Goal: Information Seeking & Learning: Learn about a topic

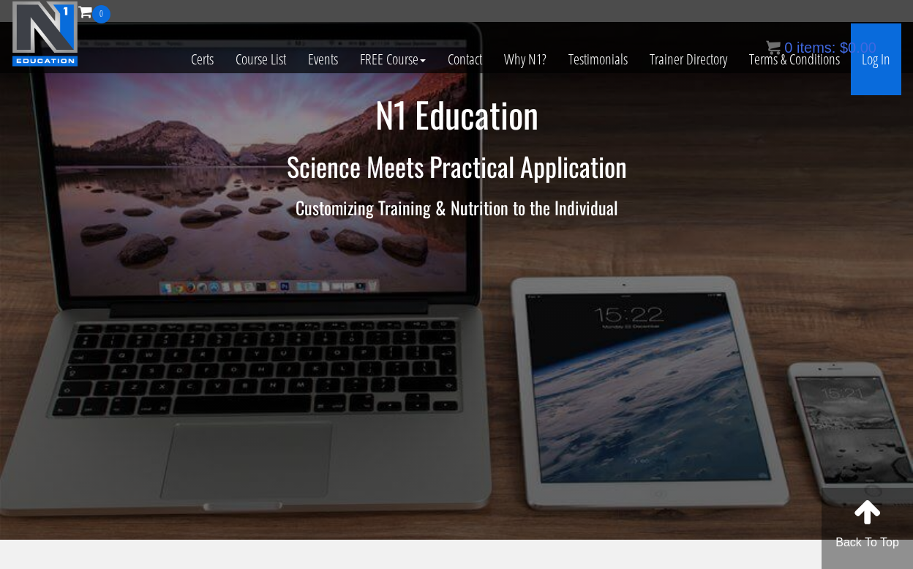
click at [872, 64] on link "Log In" at bounding box center [876, 59] width 50 height 72
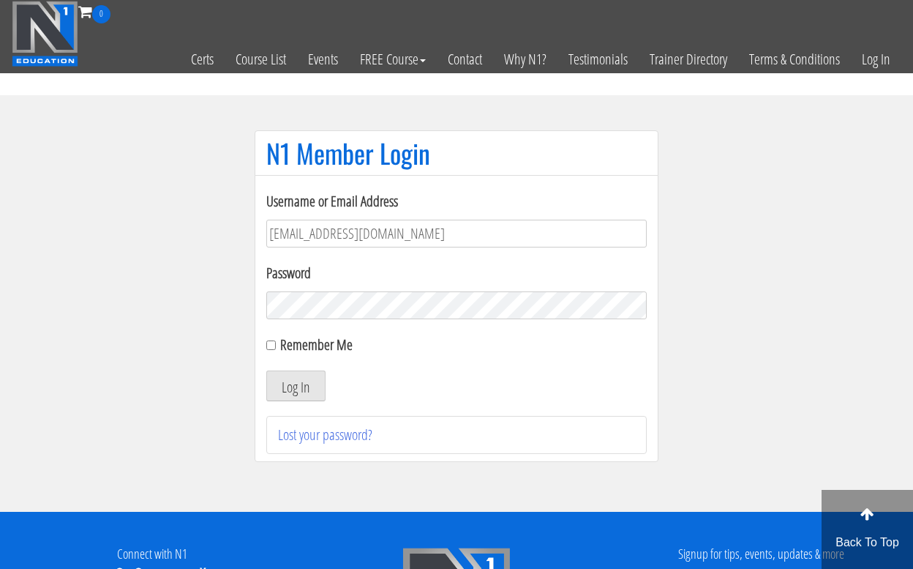
type input "jweimar@mac.com"
click at [296, 386] on button "Log In" at bounding box center [295, 385] width 59 height 31
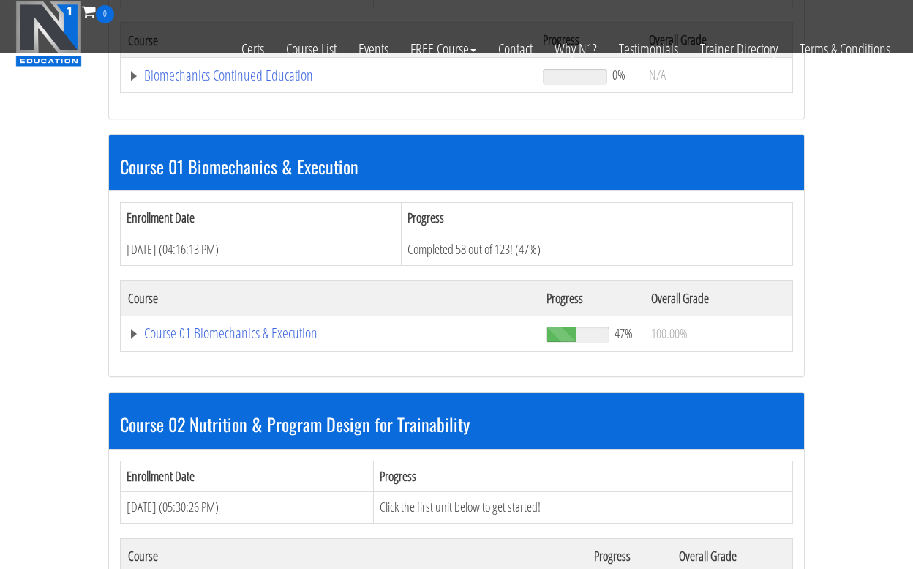
scroll to position [341, 0]
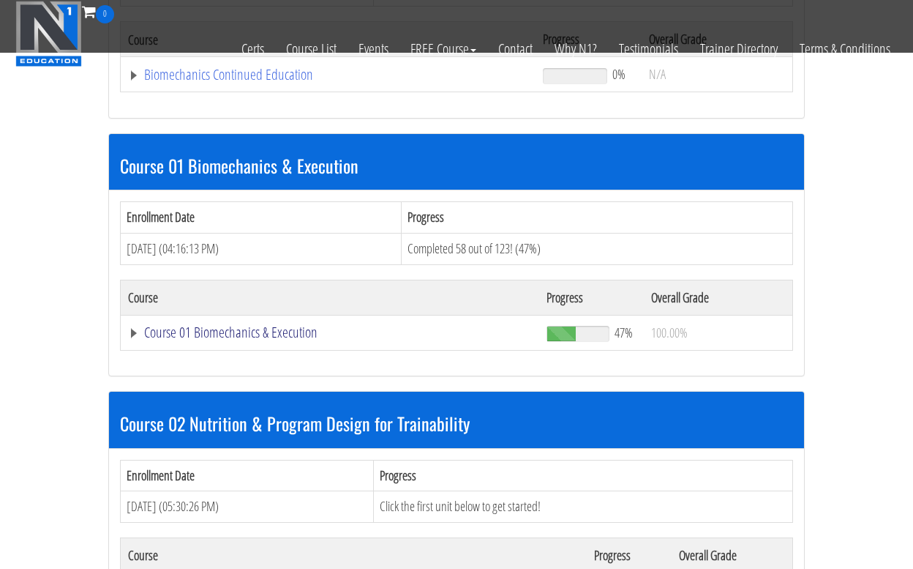
click at [194, 326] on link "Course 01 Biomechanics & Execution" at bounding box center [330, 332] width 404 height 15
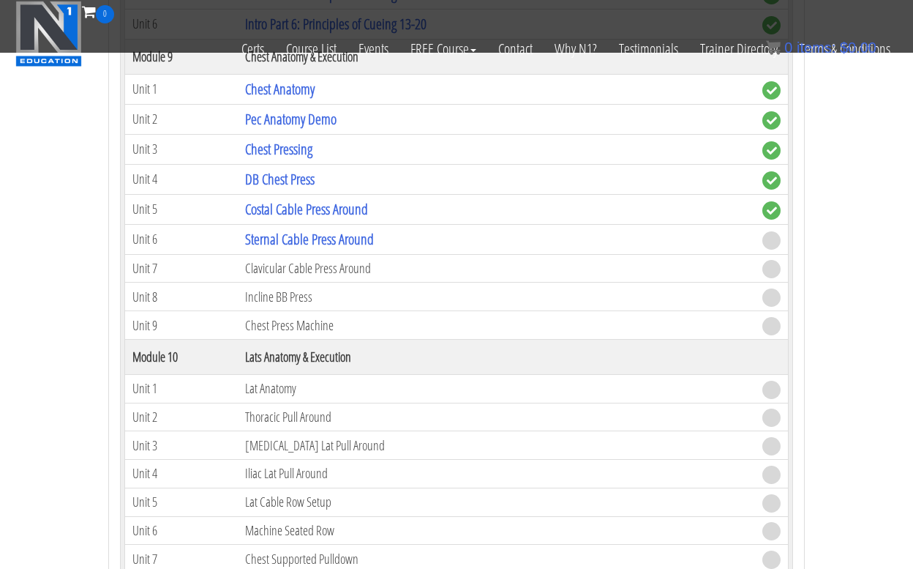
scroll to position [2553, 0]
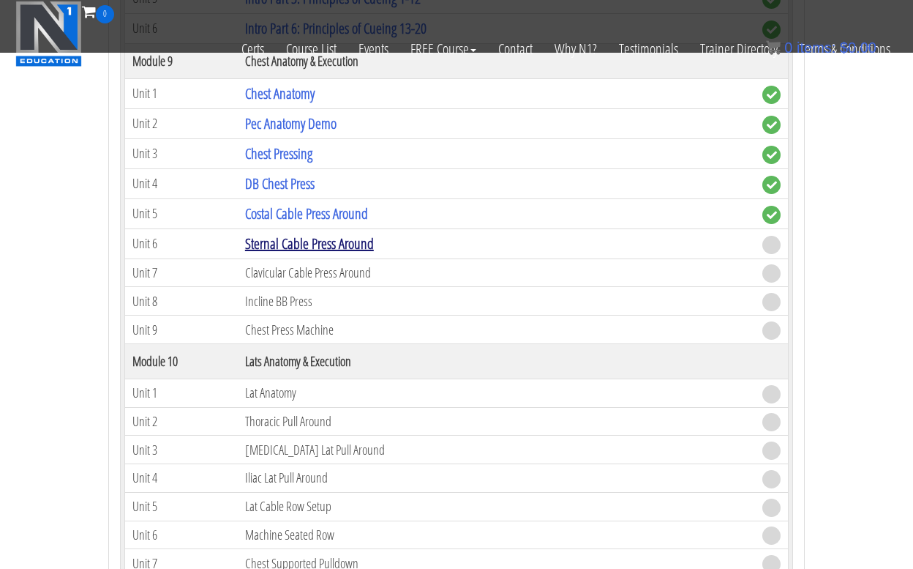
click at [324, 236] on link "Sternal Cable Press Around" at bounding box center [309, 243] width 129 height 20
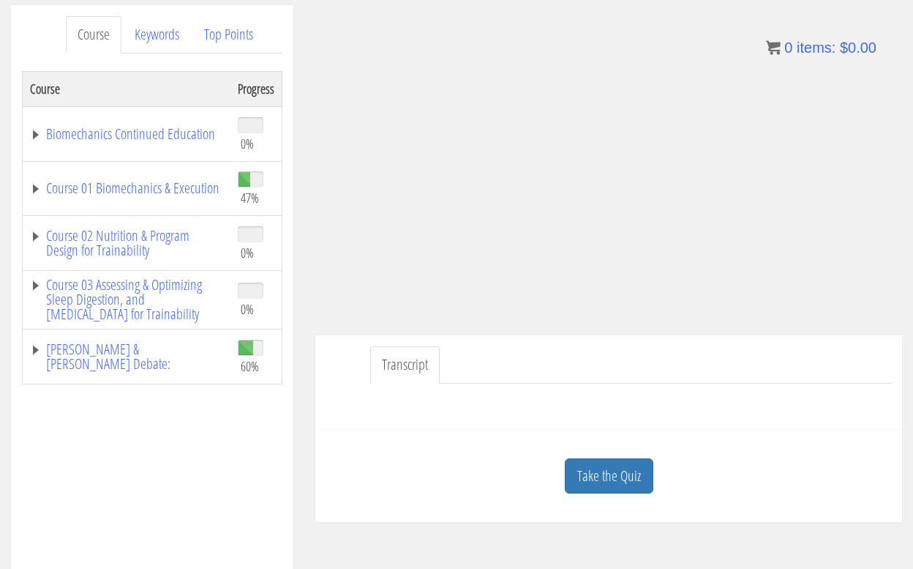
scroll to position [189, 0]
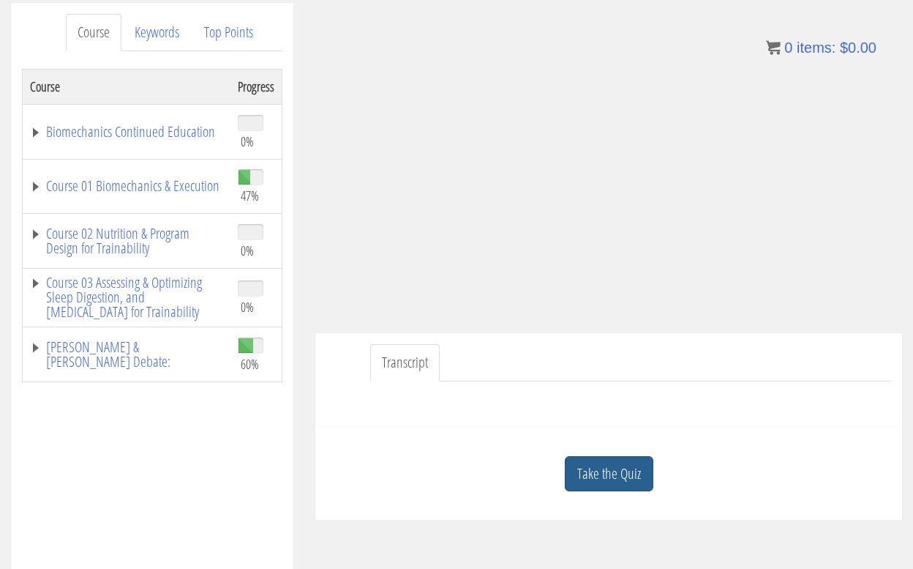
click at [611, 474] on link "Take the Quiz" at bounding box center [609, 474] width 89 height 36
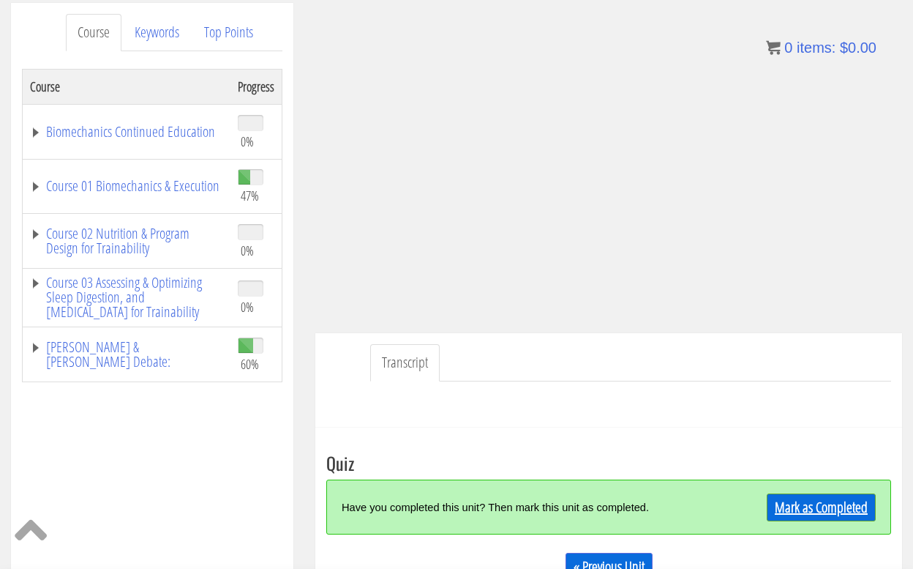
click at [805, 504] on link "Mark as Completed" at bounding box center [821, 507] width 109 height 28
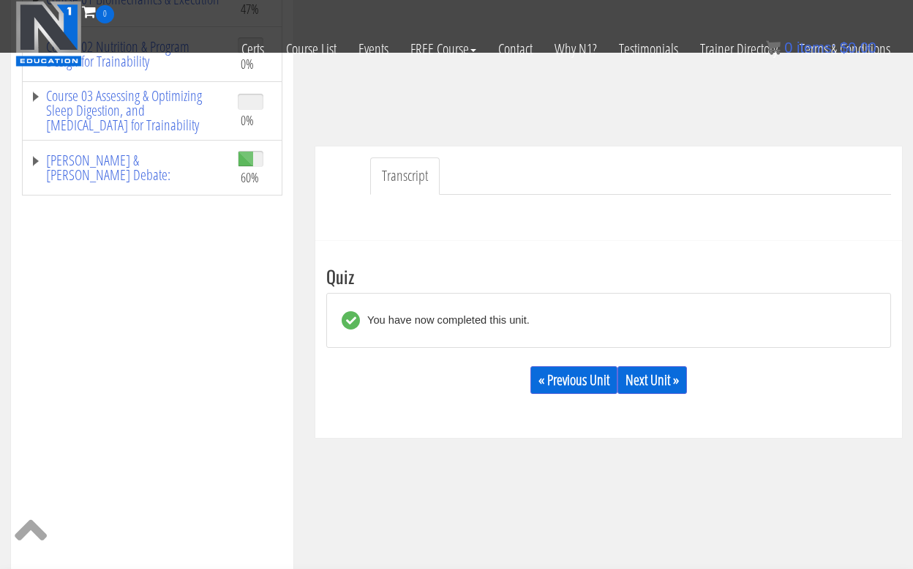
scroll to position [290, 0]
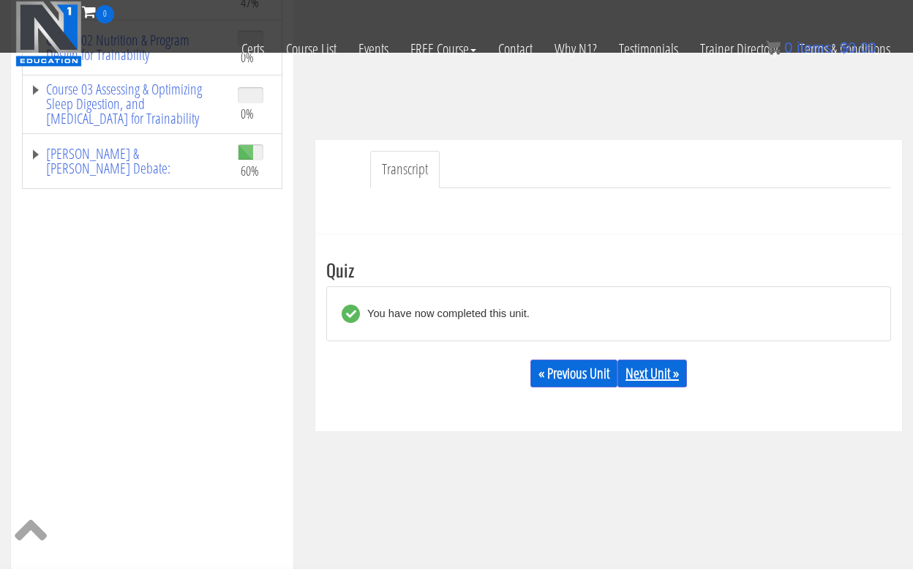
click at [648, 370] on link "Next Unit »" at bounding box center [653, 373] width 70 height 28
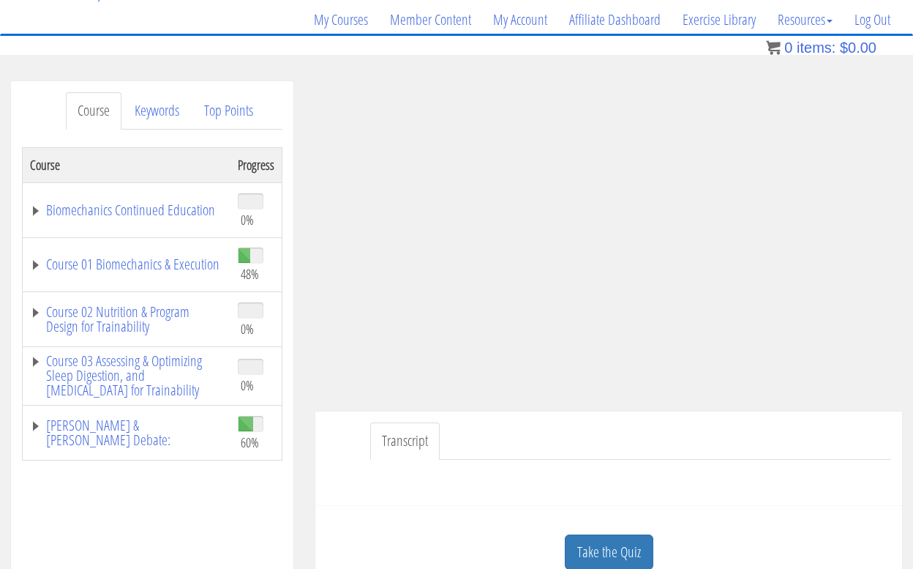
scroll to position [108, 0]
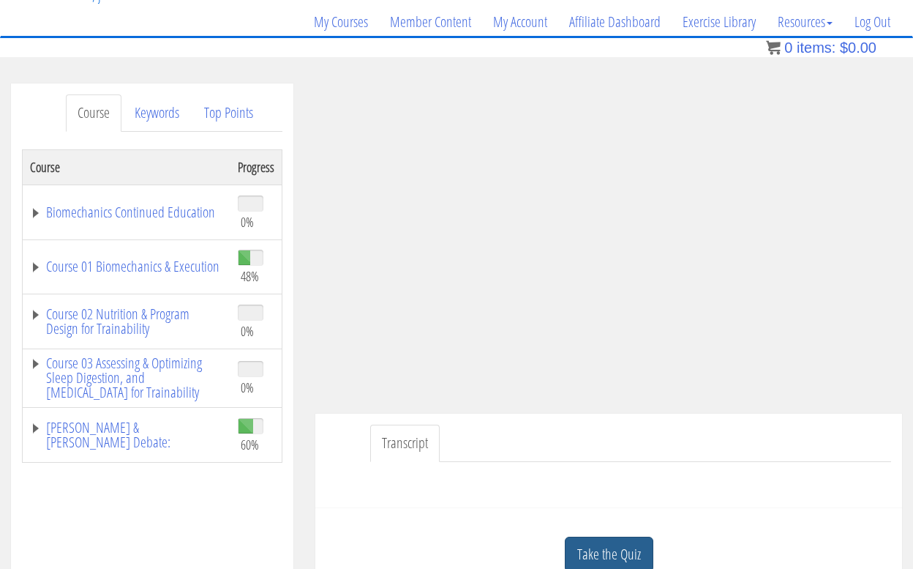
click at [613, 540] on link "Take the Quiz" at bounding box center [609, 554] width 89 height 36
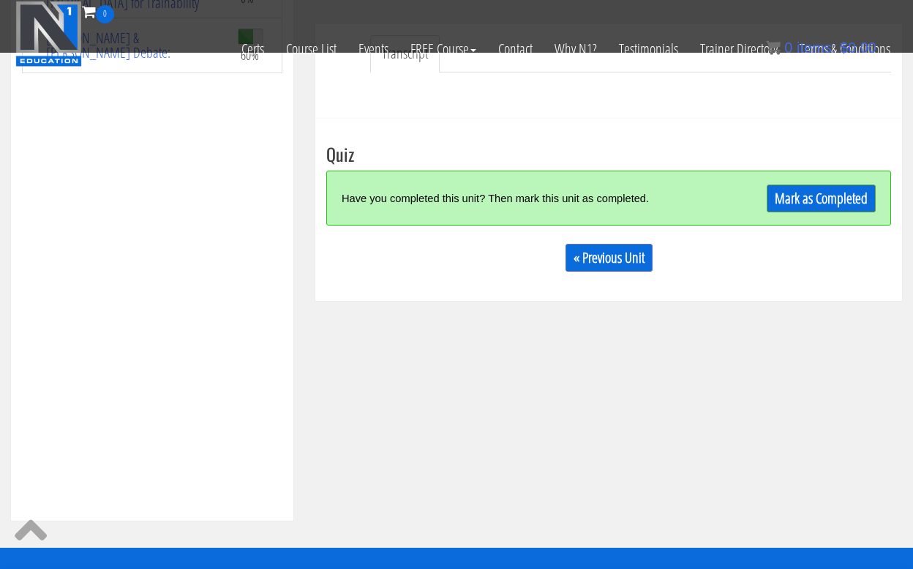
scroll to position [408, 0]
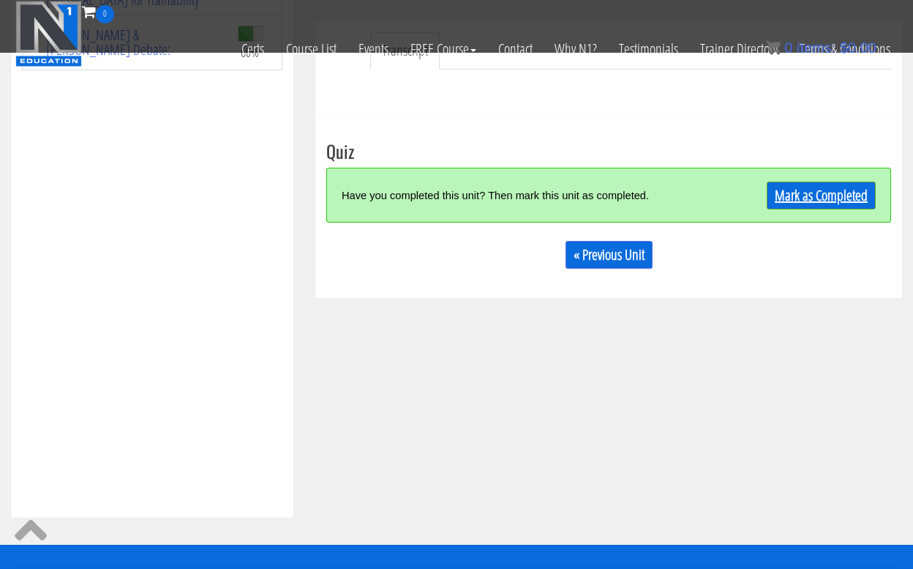
click at [797, 199] on link "Mark as Completed" at bounding box center [821, 195] width 109 height 28
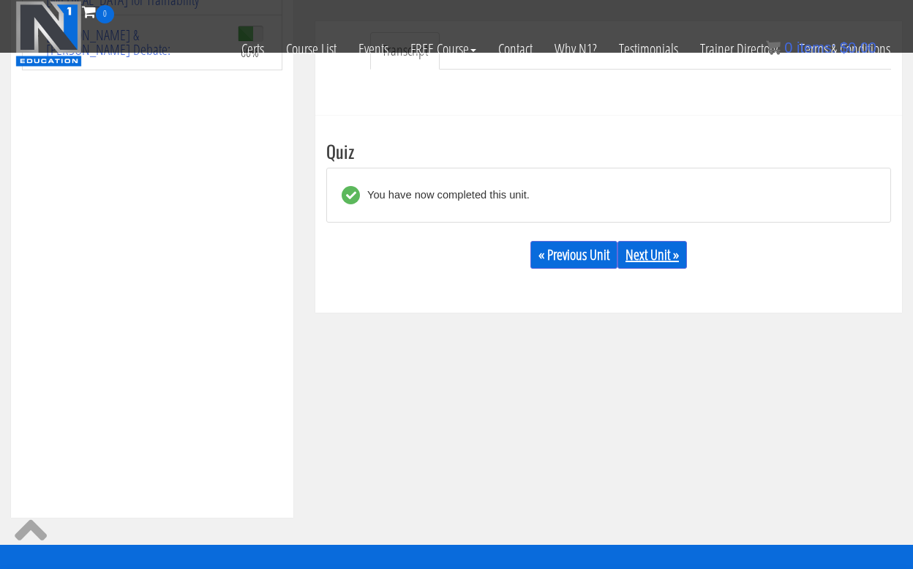
click at [657, 252] on link "Next Unit »" at bounding box center [653, 255] width 70 height 28
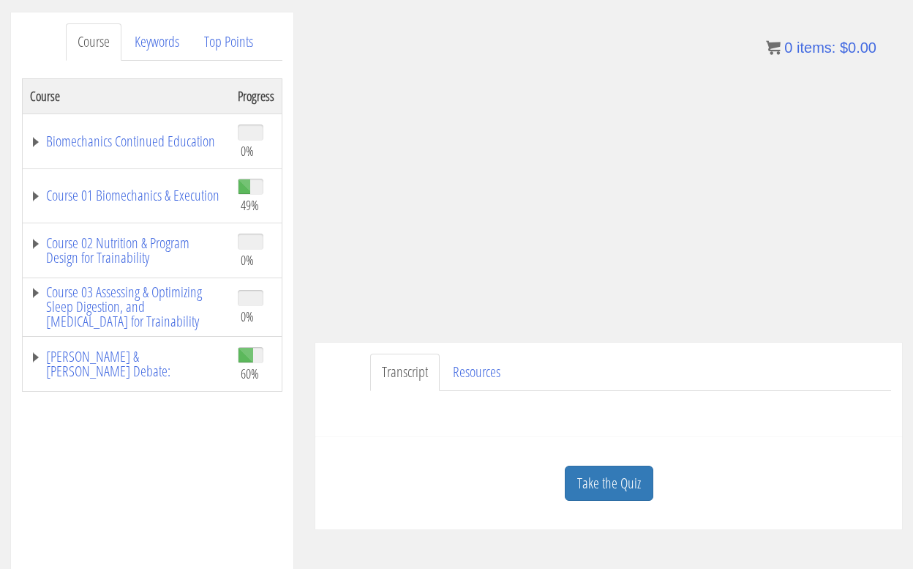
scroll to position [181, 0]
click at [610, 482] on link "Take the Quiz" at bounding box center [609, 482] width 89 height 36
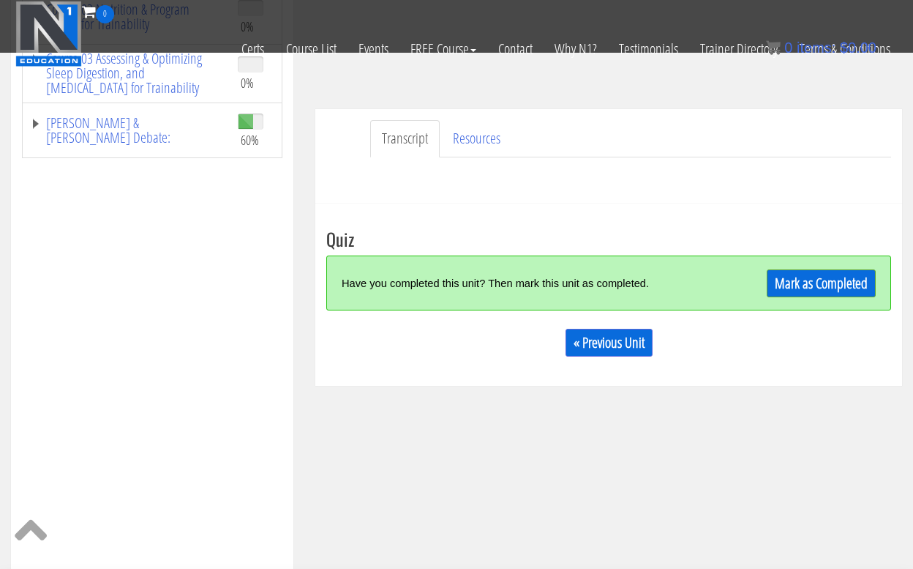
scroll to position [325, 0]
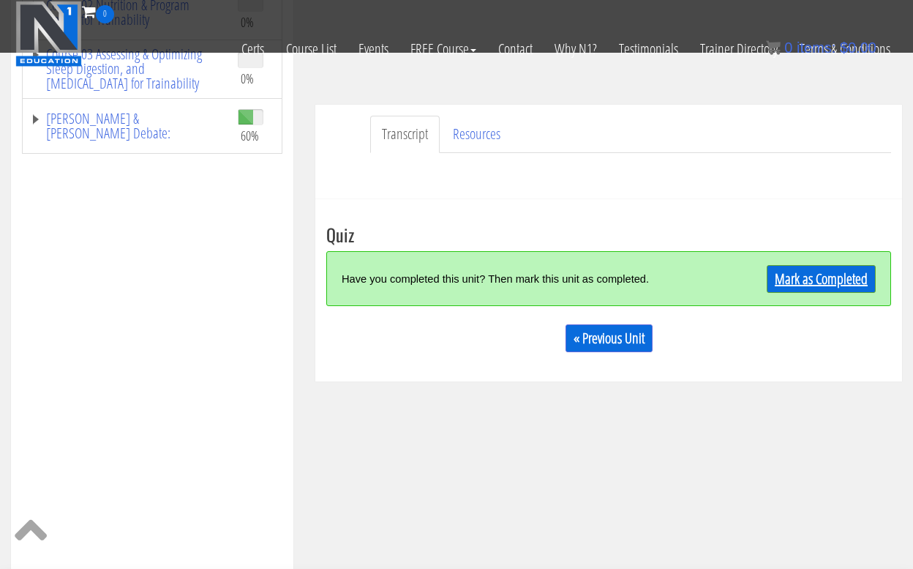
click at [810, 277] on link "Mark as Completed" at bounding box center [821, 279] width 109 height 28
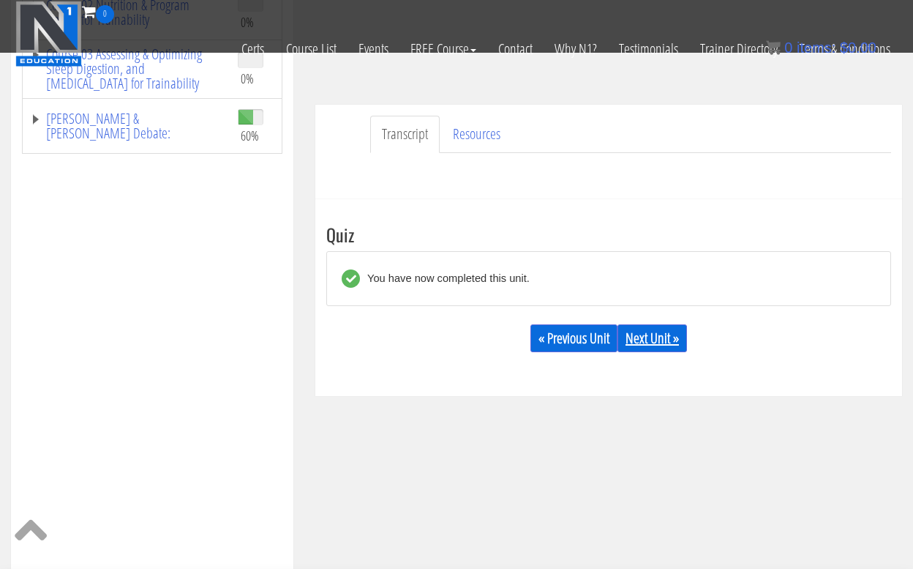
click at [667, 345] on link "Next Unit »" at bounding box center [653, 338] width 70 height 28
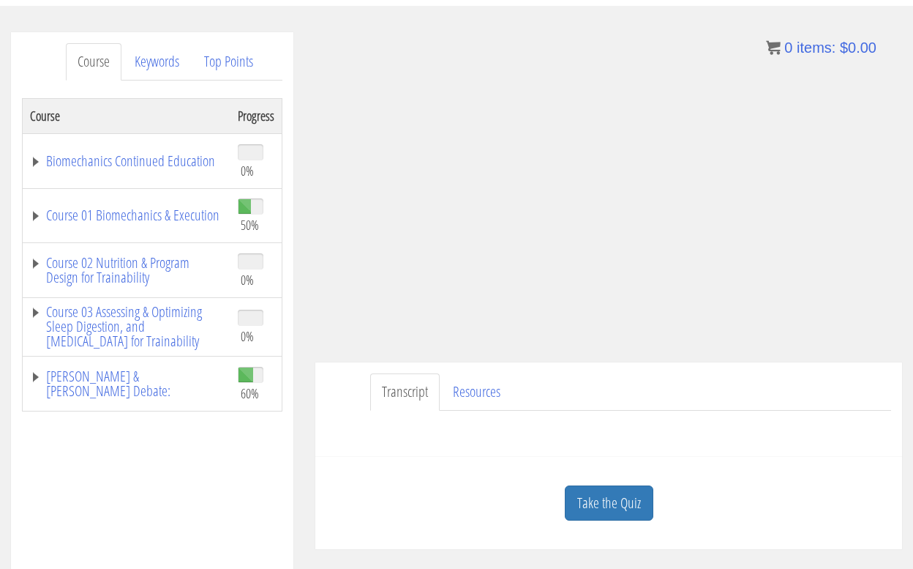
scroll to position [160, 0]
click at [626, 510] on link "Take the Quiz" at bounding box center [609, 503] width 89 height 36
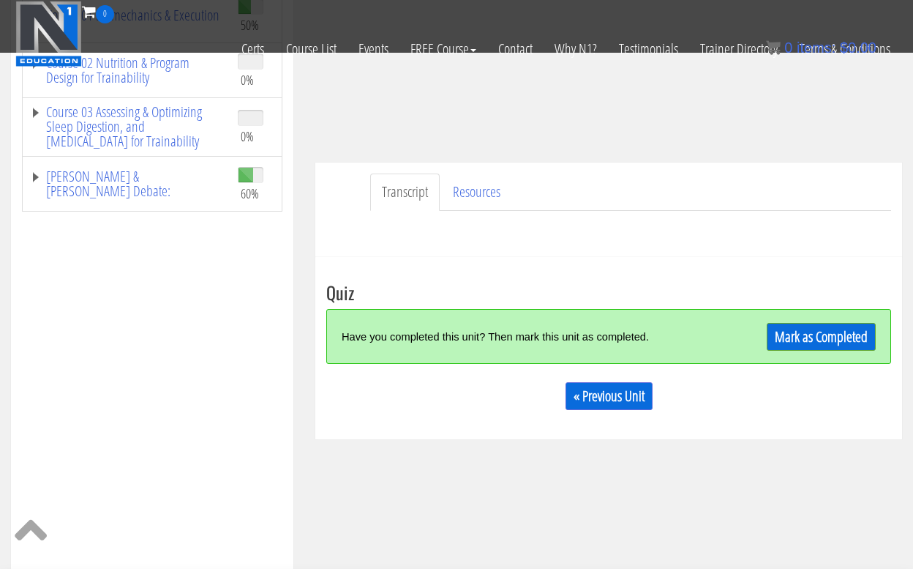
scroll to position [270, 0]
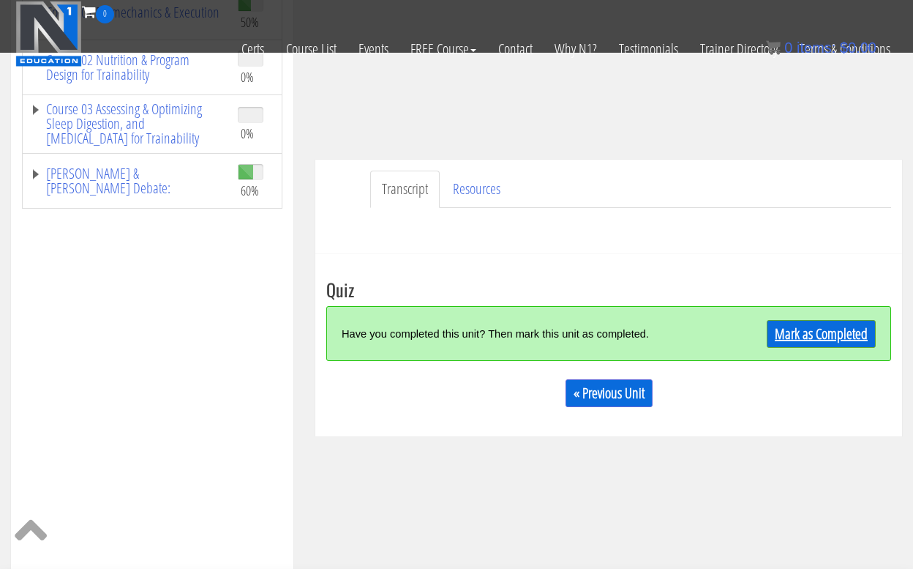
click at [813, 340] on link "Mark as Completed" at bounding box center [821, 334] width 109 height 28
